Goal: Transaction & Acquisition: Purchase product/service

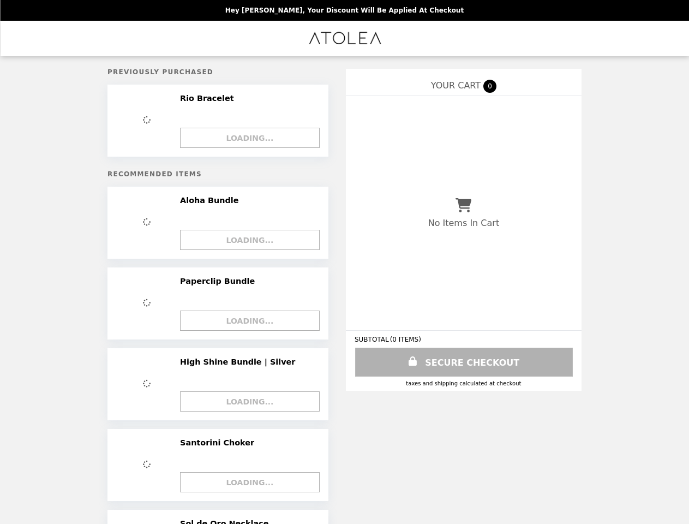
select select "*"
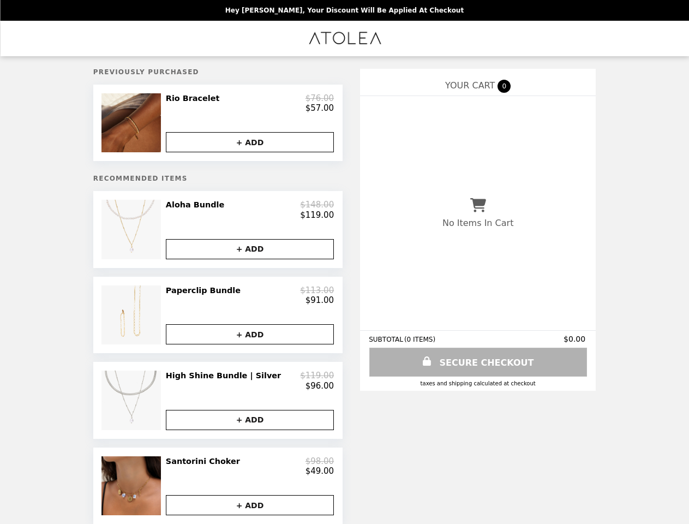
click at [156, 125] on img at bounding box center [132, 122] width 62 height 59
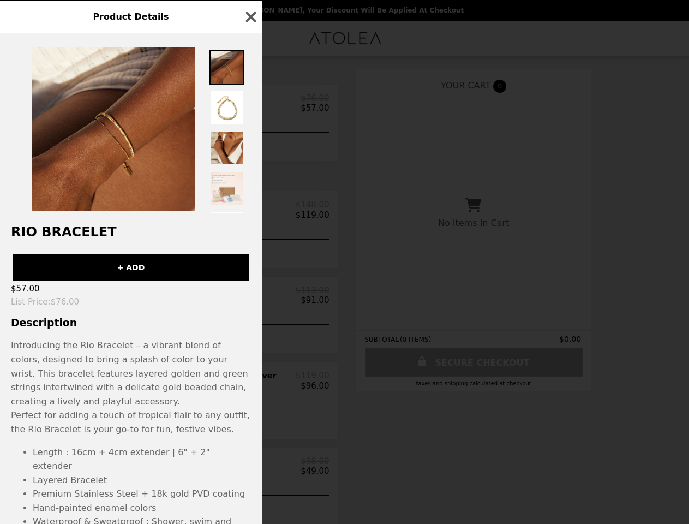
click at [249, 146] on div "Product Details Rio Bracelet + ADD $57.00 List Price : $76.00 Description Intro…" at bounding box center [344, 262] width 689 height 524
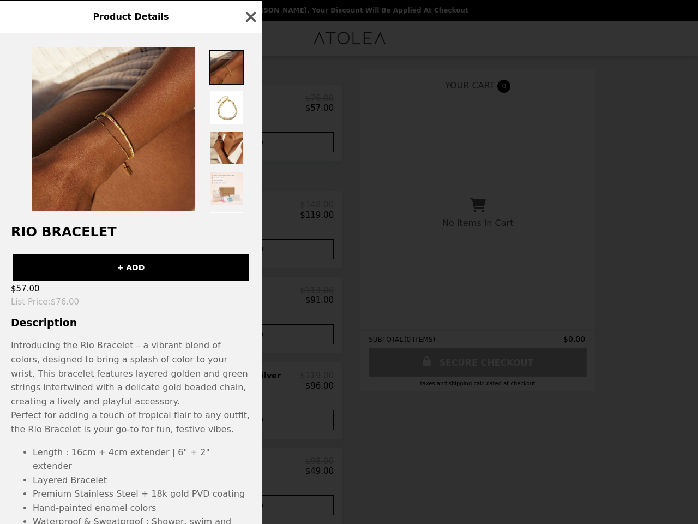
click at [156, 236] on h2 "Rio Bracelet" at bounding box center [131, 231] width 262 height 15
click at [249, 216] on div "Rio Bracelet + ADD $57.00 List Price : $76.00 Description Introducing the Rio B…" at bounding box center [131, 278] width 262 height 490
click at [249, 257] on div "Product Details Rio Bracelet + ADD $57.00 List Price : $76.00 Description Intro…" at bounding box center [349, 262] width 698 height 524
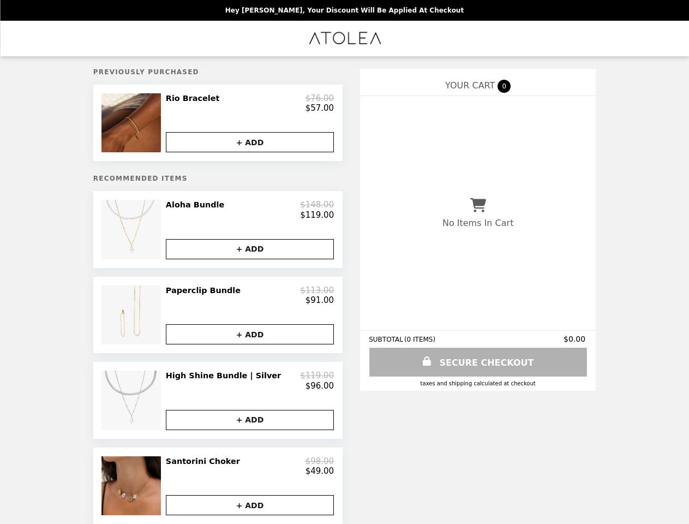
click at [249, 304] on div "$91.00" at bounding box center [250, 300] width 168 height 10
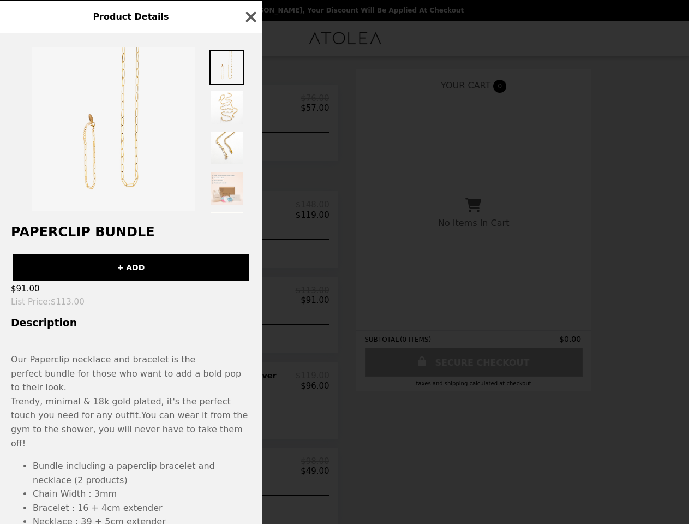
click at [249, 345] on div "Product Details Paperclip Bundle + ADD $91.00 List Price : $113.00 Description …" at bounding box center [344, 262] width 689 height 524
click at [156, 413] on span "You can wear it from the gym to the shower, you will never have to take them of…" at bounding box center [129, 429] width 237 height 38
